Goal: Transaction & Acquisition: Book appointment/travel/reservation

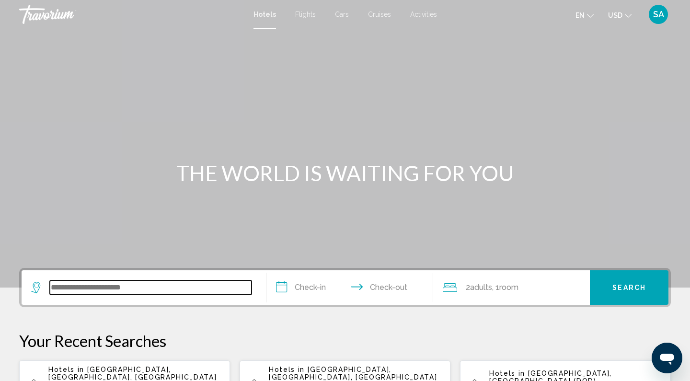
click at [58, 291] on input "Search widget" at bounding box center [151, 287] width 202 height 14
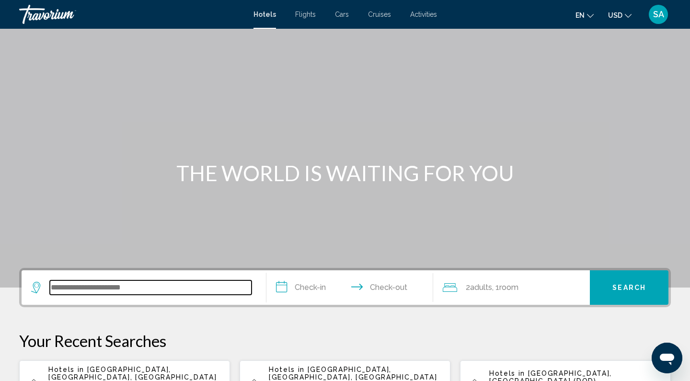
scroll to position [237, 0]
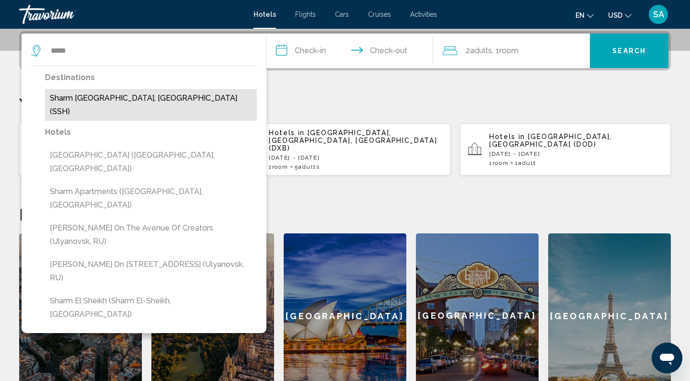
click at [148, 102] on button "Sharm [GEOGRAPHIC_DATA], [GEOGRAPHIC_DATA] (SSH)" at bounding box center [151, 105] width 212 height 32
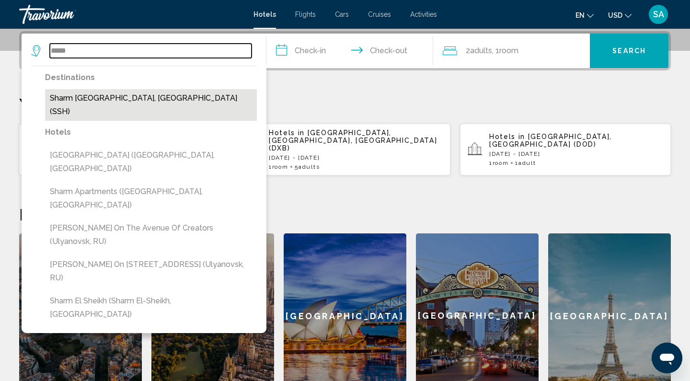
type input "**********"
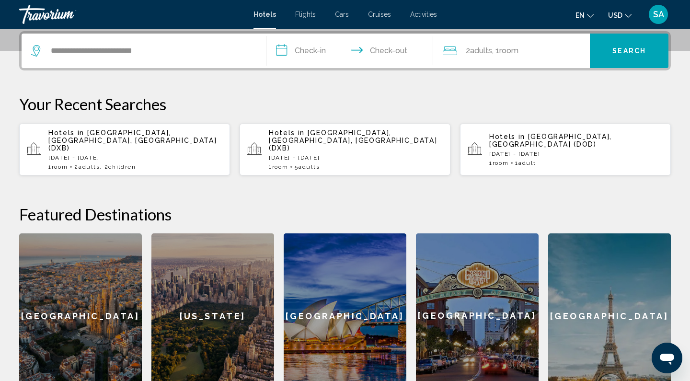
click at [312, 53] on input "**********" at bounding box center [352, 52] width 171 height 37
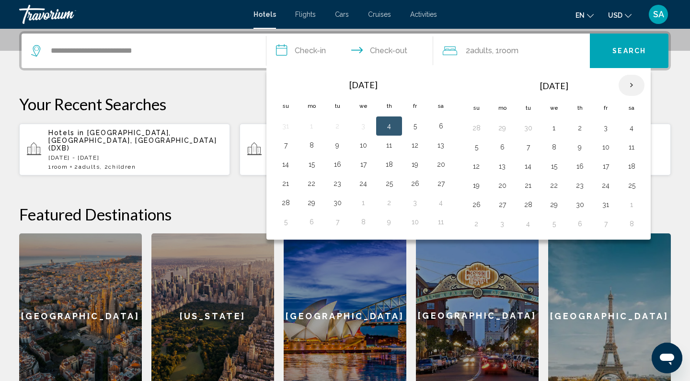
click at [632, 87] on th "Next month" at bounding box center [632, 85] width 26 height 21
click at [582, 128] on button "1" at bounding box center [579, 127] width 15 height 13
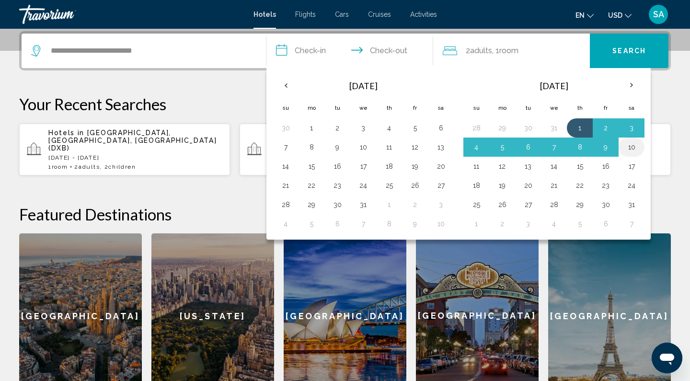
click at [631, 150] on button "10" at bounding box center [631, 146] width 15 height 13
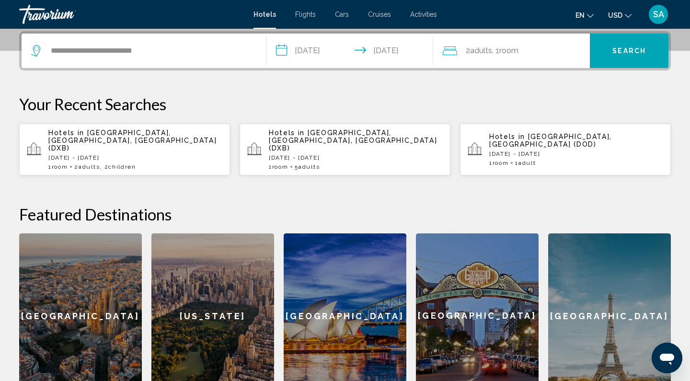
type input "**********"
click at [525, 50] on div "2 Adult Adults , 1 Room rooms" at bounding box center [517, 50] width 148 height 13
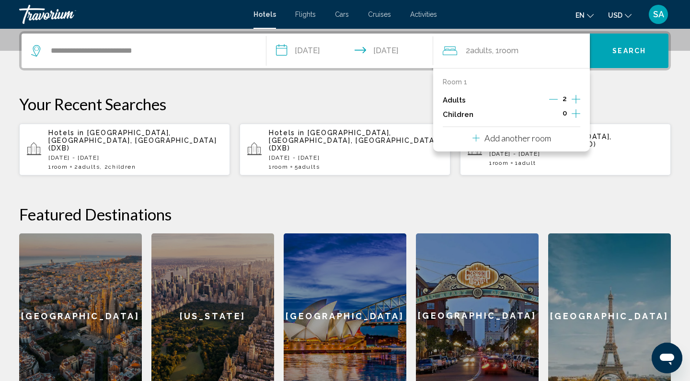
click at [577, 116] on icon "Increment children" at bounding box center [576, 113] width 9 height 9
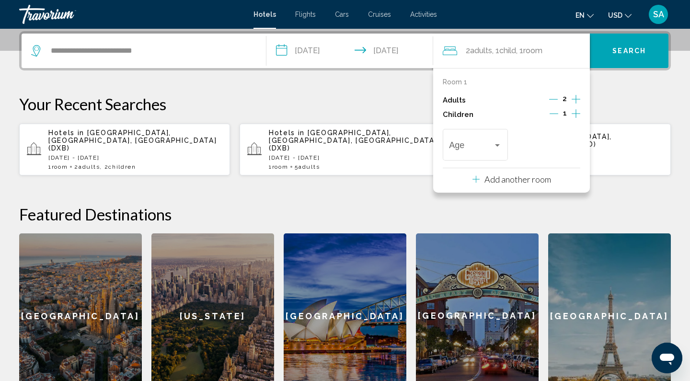
click at [577, 116] on icon "Increment children" at bounding box center [576, 113] width 9 height 9
click at [493, 149] on div "Travelers: 2 adults, 2 children" at bounding box center [497, 145] width 9 height 8
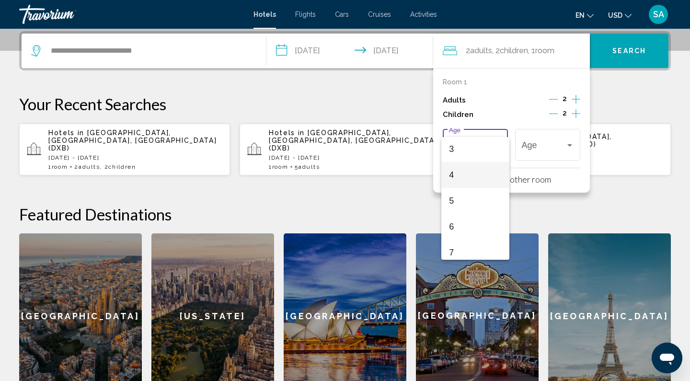
scroll to position [81, 0]
click at [468, 233] on span "6" at bounding box center [475, 225] width 52 height 26
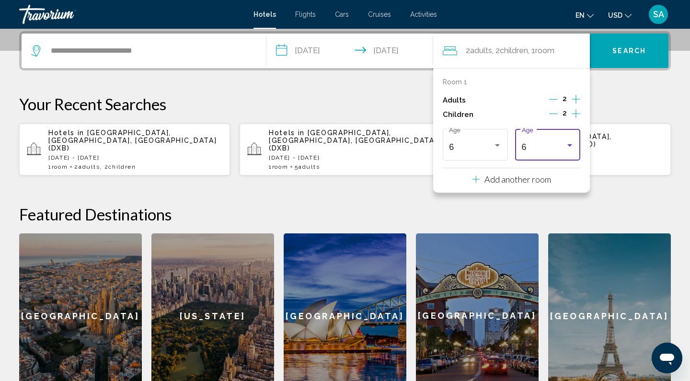
click at [572, 148] on div "Travelers: 2 adults, 2 children" at bounding box center [570, 145] width 9 height 8
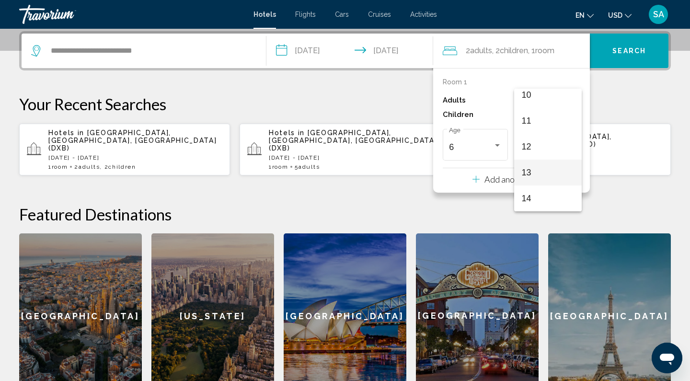
scroll to position [252, 0]
click at [540, 139] on span "11" at bounding box center [548, 134] width 52 height 26
click at [627, 56] on button "Search" at bounding box center [629, 51] width 79 height 35
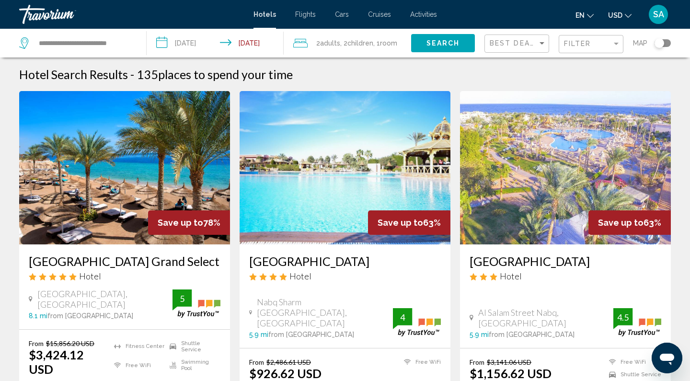
click at [580, 48] on div "Filter" at bounding box center [592, 44] width 57 height 18
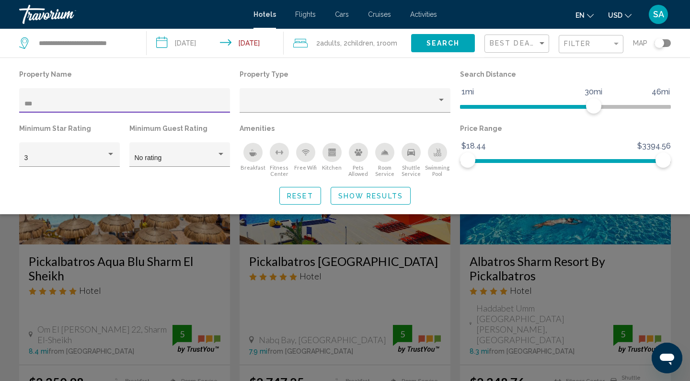
type input "***"
click at [43, 255] on div "Search widget" at bounding box center [345, 262] width 690 height 237
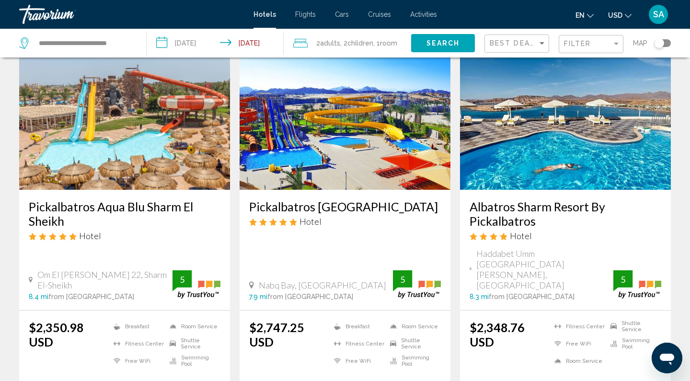
scroll to position [44, 0]
